Goal: Transaction & Acquisition: Obtain resource

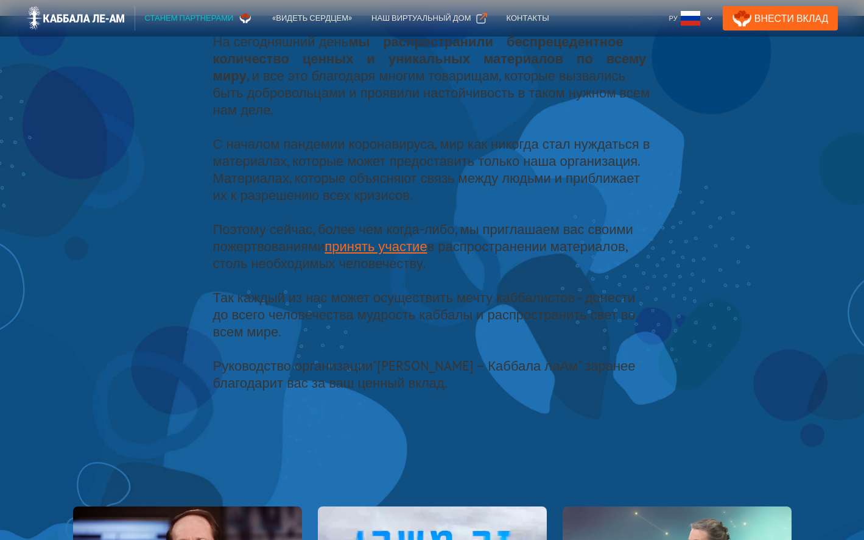
scroll to position [808, 0]
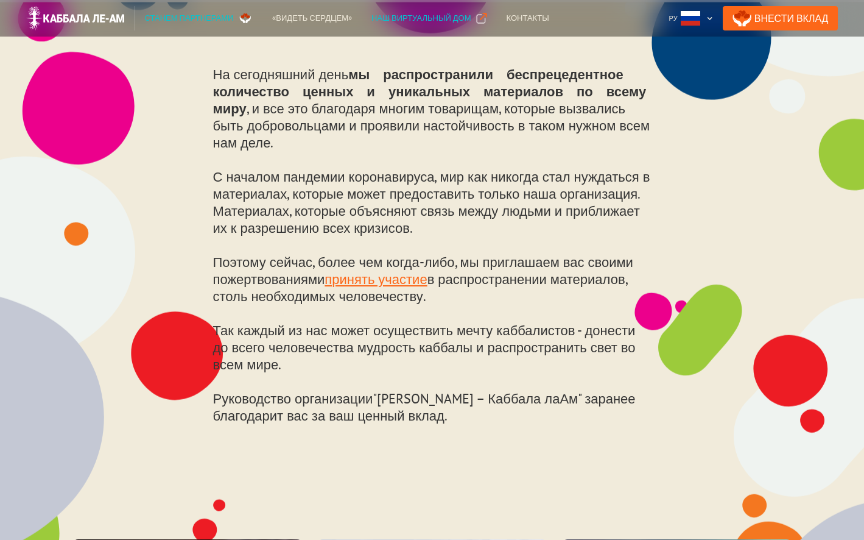
click at [416, 18] on div "Наш виртуальный дом" at bounding box center [421, 18] width 99 height 12
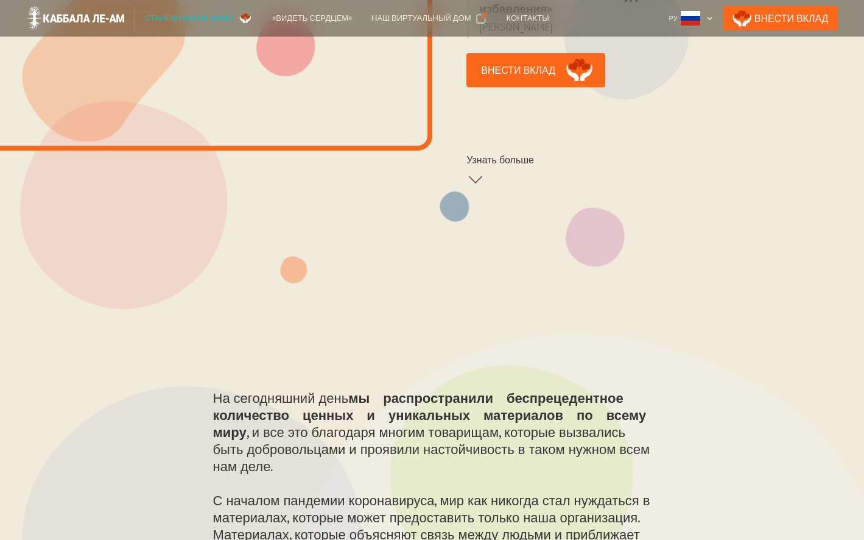
scroll to position [487, 0]
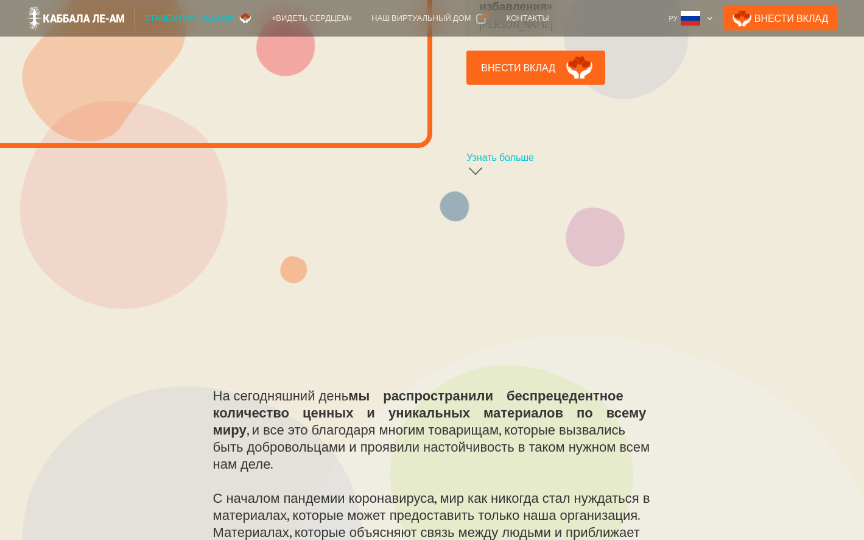
click at [477, 172] on div at bounding box center [476, 172] width 18 height 18
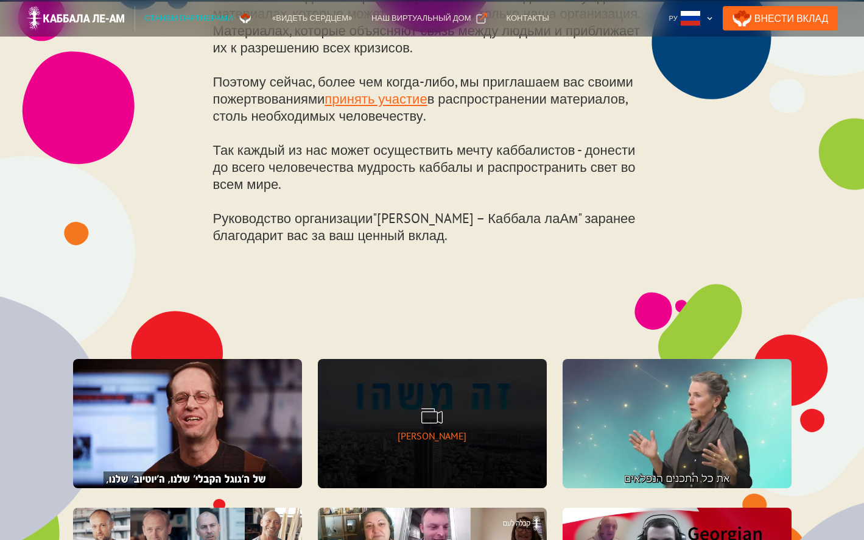
scroll to position [783, 0]
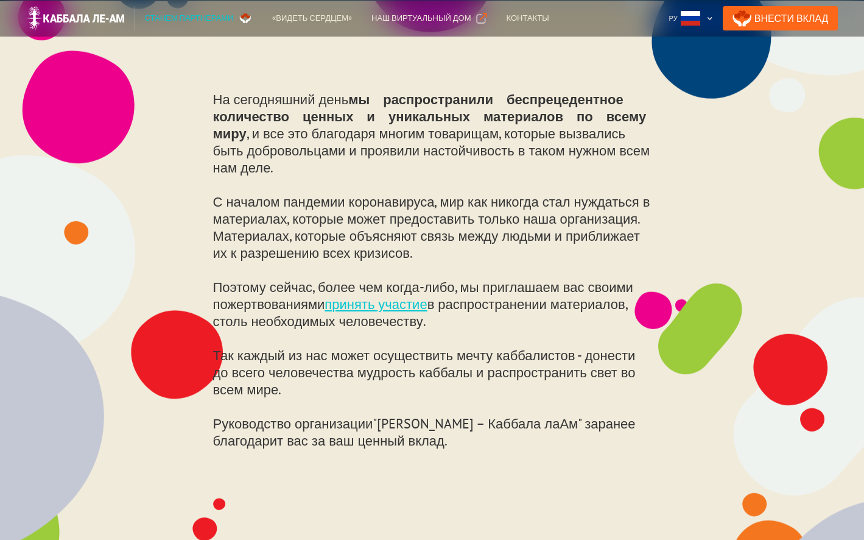
click at [377, 295] on link "принять участие" at bounding box center [376, 303] width 102 height 17
